Goal: Transaction & Acquisition: Purchase product/service

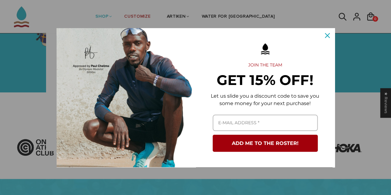
scroll to position [104, 0]
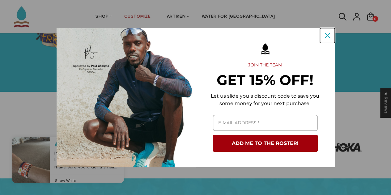
click at [325, 39] on div "Close" at bounding box center [328, 36] width 10 height 10
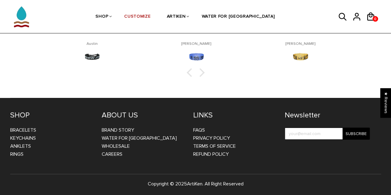
scroll to position [1012, 0]
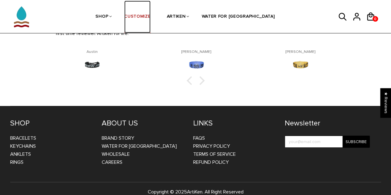
click at [151, 15] on link "CUSTOMIZE" at bounding box center [137, 17] width 26 height 33
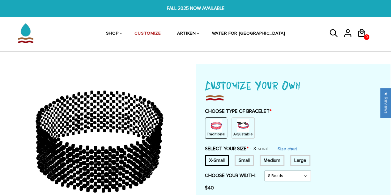
click at [244, 131] on img at bounding box center [243, 125] width 12 height 12
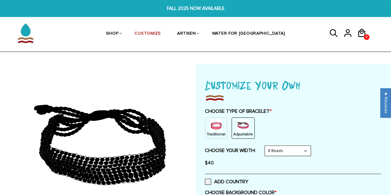
click at [219, 126] on img at bounding box center [216, 125] width 12 height 12
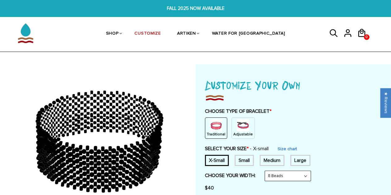
click at [239, 125] on img at bounding box center [243, 125] width 12 height 12
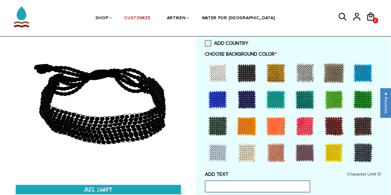
scroll to position [139, 0]
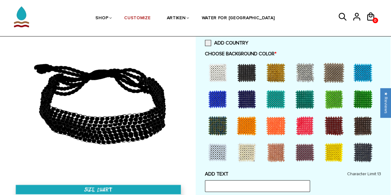
click at [218, 73] on div at bounding box center [217, 72] width 25 height 25
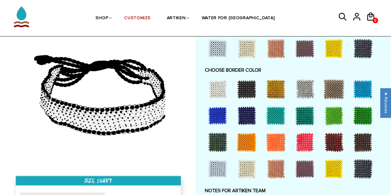
scroll to position [419, 0]
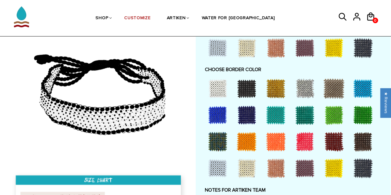
click at [360, 114] on div at bounding box center [363, 115] width 25 height 25
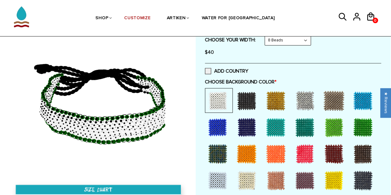
scroll to position [110, 0]
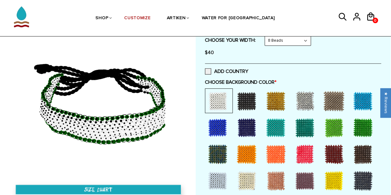
click at [213, 126] on div at bounding box center [217, 127] width 25 height 25
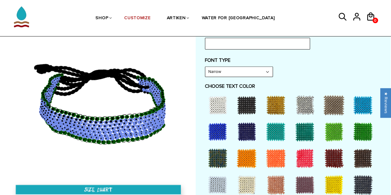
scroll to position [282, 0]
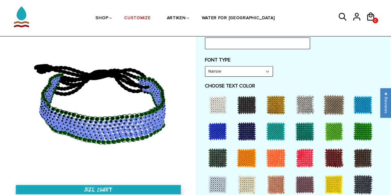
click at [216, 100] on div at bounding box center [217, 105] width 25 height 25
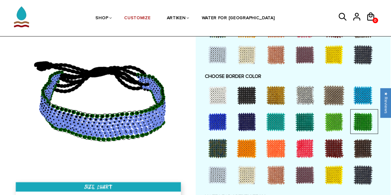
scroll to position [413, 0]
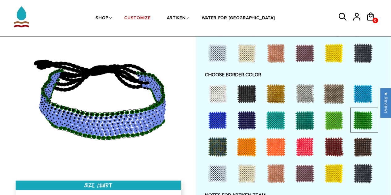
click at [217, 87] on div at bounding box center [217, 93] width 25 height 25
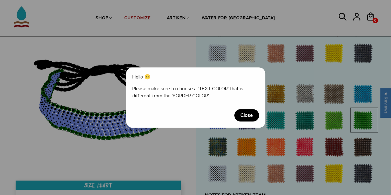
click at [246, 117] on span "Close" at bounding box center [247, 115] width 25 height 12
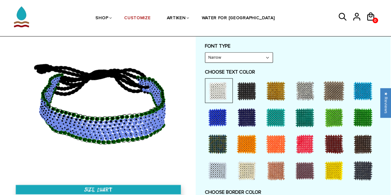
scroll to position [295, 0]
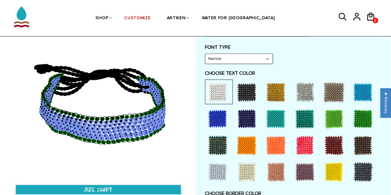
click at [361, 112] on div at bounding box center [363, 118] width 25 height 25
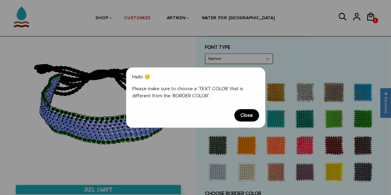
click at [247, 117] on span "Close" at bounding box center [247, 115] width 25 height 12
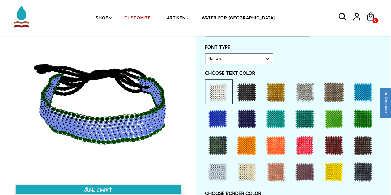
click at [291, 127] on div at bounding box center [293, 133] width 176 height 106
click at [303, 119] on div at bounding box center [305, 118] width 25 height 25
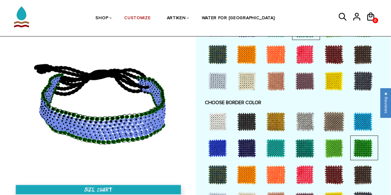
click at [223, 117] on div at bounding box center [217, 121] width 25 height 25
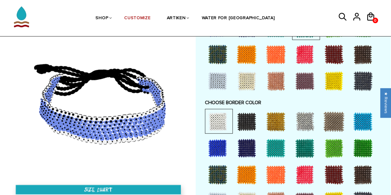
scroll to position [339, 0]
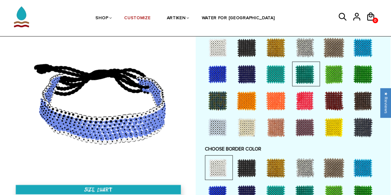
click at [363, 77] on div at bounding box center [363, 74] width 25 height 25
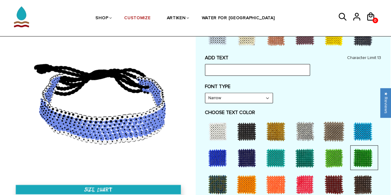
scroll to position [255, 0]
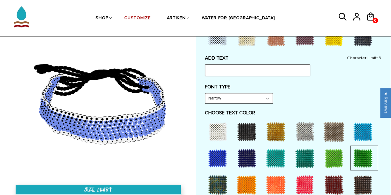
click at [239, 71] on input "text" at bounding box center [257, 70] width 105 height 12
type input "Shorewood"
click at [251, 88] on label "FONT TYPE" at bounding box center [293, 87] width 176 height 6
click at [260, 99] on select "Narrow Bold" at bounding box center [238, 98] width 67 height 10
click at [260, 100] on select "Narrow Bold" at bounding box center [238, 98] width 67 height 10
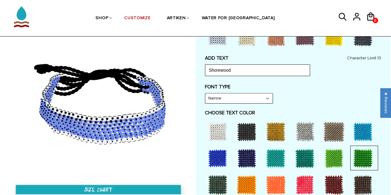
click at [260, 100] on select "Narrow Bold" at bounding box center [238, 98] width 67 height 10
select select "Bold"
click at [205, 93] on select "Narrow Bold" at bounding box center [238, 98] width 67 height 10
drag, startPoint x: 147, startPoint y: 136, endPoint x: 152, endPoint y: 124, distance: 13.1
click at [152, 124] on icon at bounding box center [99, 101] width 178 height 155
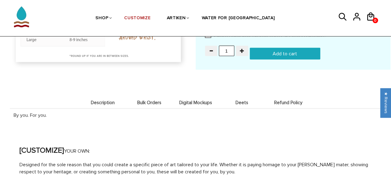
scroll to position [631, 0]
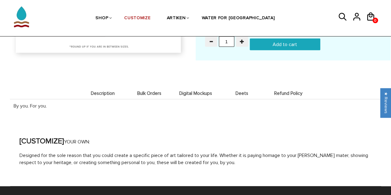
click at [193, 92] on span "Digital Mockups" at bounding box center [195, 93] width 43 height 5
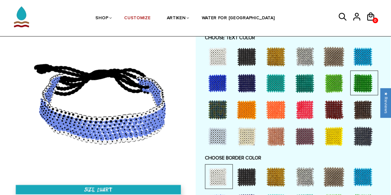
scroll to position [329, 0]
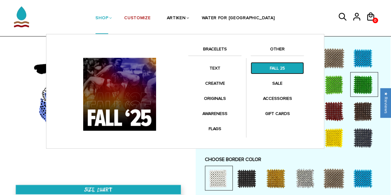
click at [270, 67] on link "FALL 25" at bounding box center [277, 68] width 53 height 12
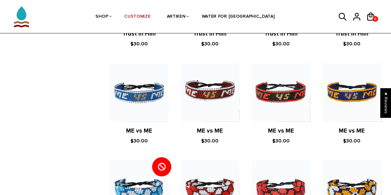
scroll to position [778, 0]
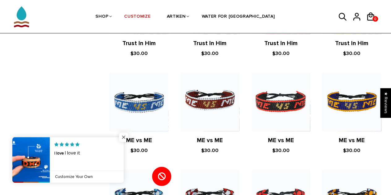
click at [125, 136] on span "Close popup widget" at bounding box center [123, 137] width 9 height 9
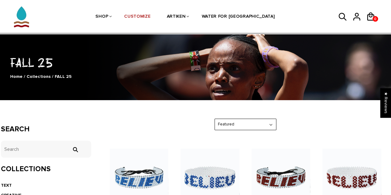
scroll to position [21, 0]
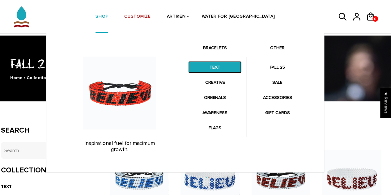
click at [225, 70] on link "TEXT" at bounding box center [214, 67] width 53 height 12
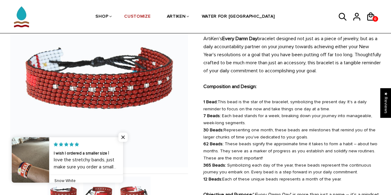
scroll to position [74, 0]
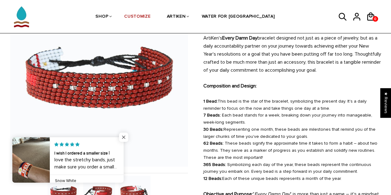
click at [125, 141] on span "Close popup widget" at bounding box center [123, 137] width 9 height 9
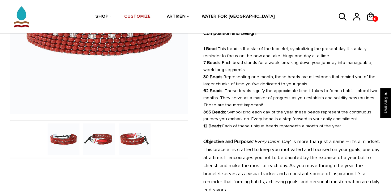
scroll to position [127, 0]
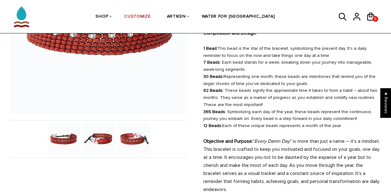
click at [128, 140] on img at bounding box center [135, 139] width 32 height 32
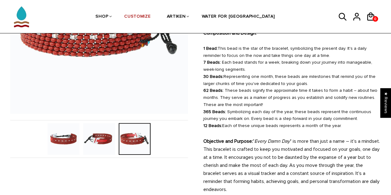
scroll to position [68, 0]
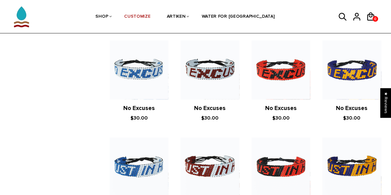
scroll to position [324, 0]
